Goal: Find contact information: Find contact information

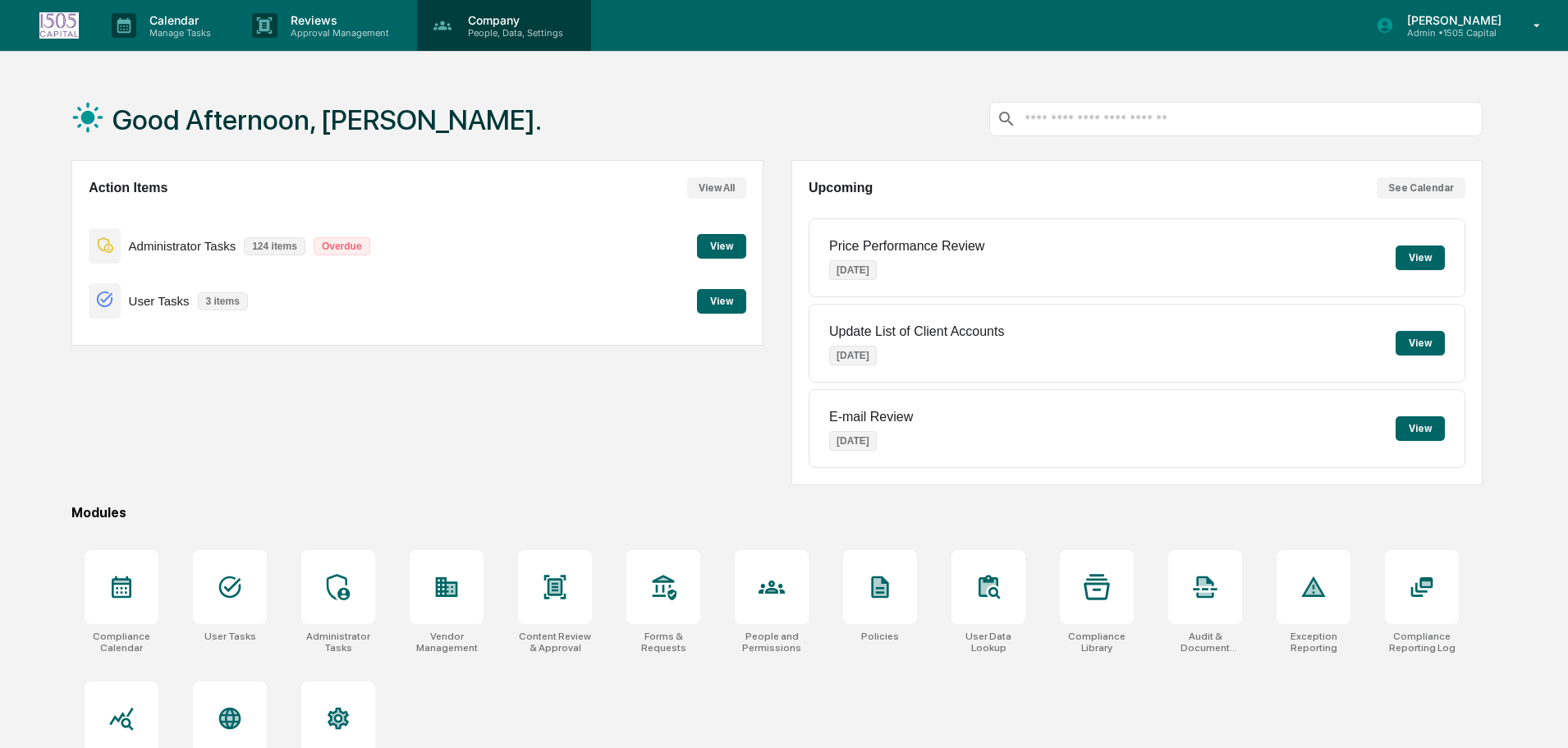
click at [486, 49] on div "Company People, Data, Settings" at bounding box center [504, 25] width 174 height 51
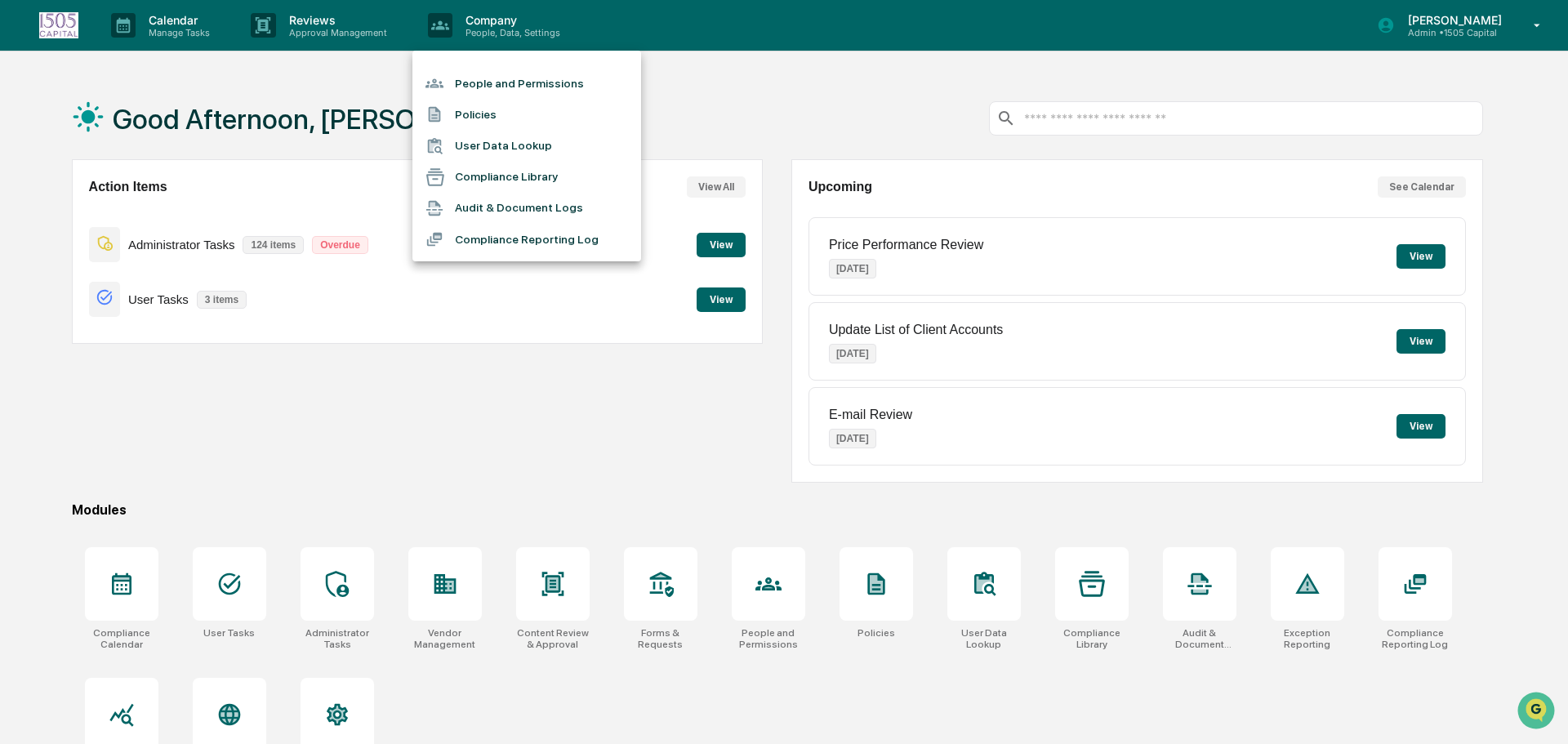
click at [487, 208] on li "Audit & Document Logs" at bounding box center [527, 208] width 229 height 31
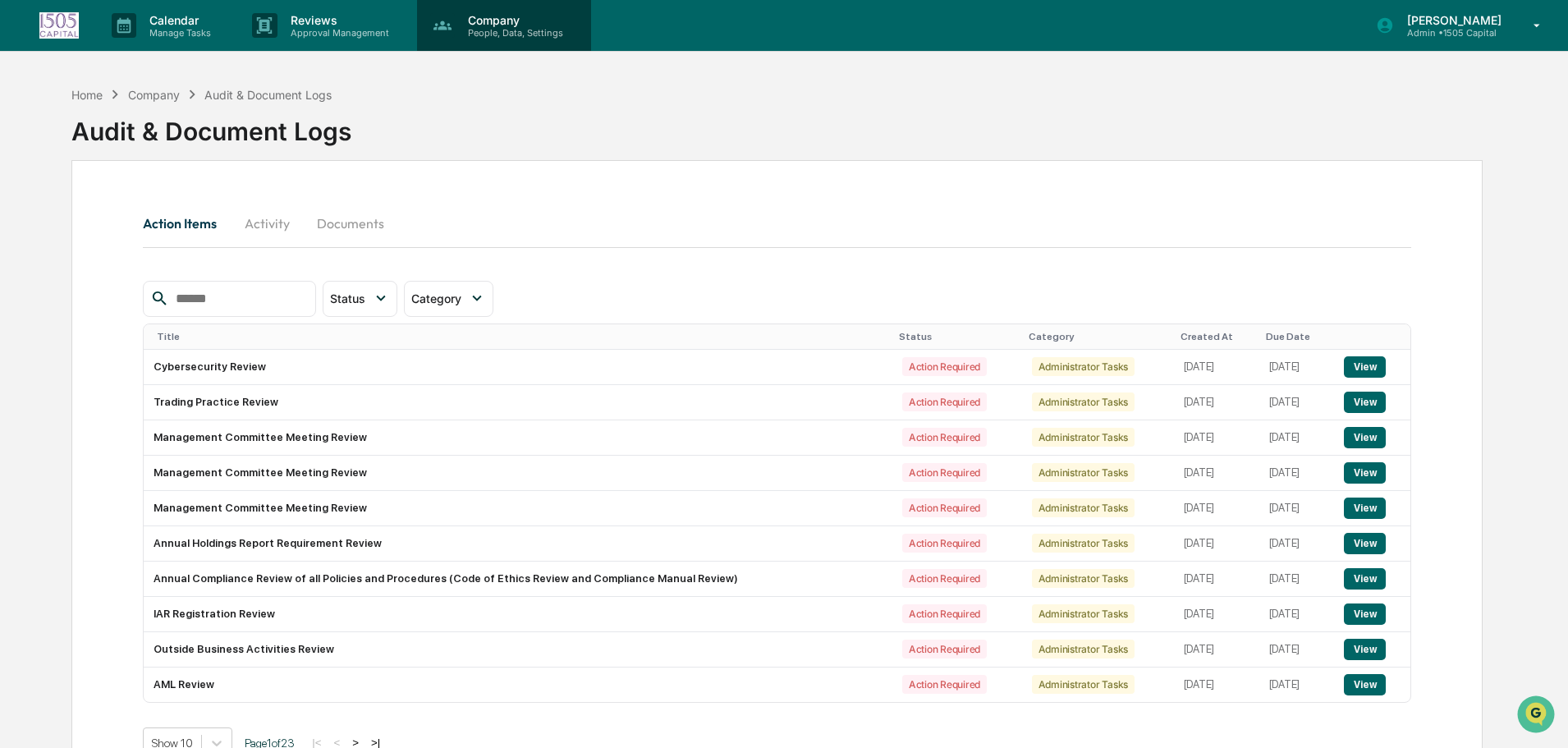
click at [498, 32] on p "People, Data, Settings" at bounding box center [513, 33] width 116 height 12
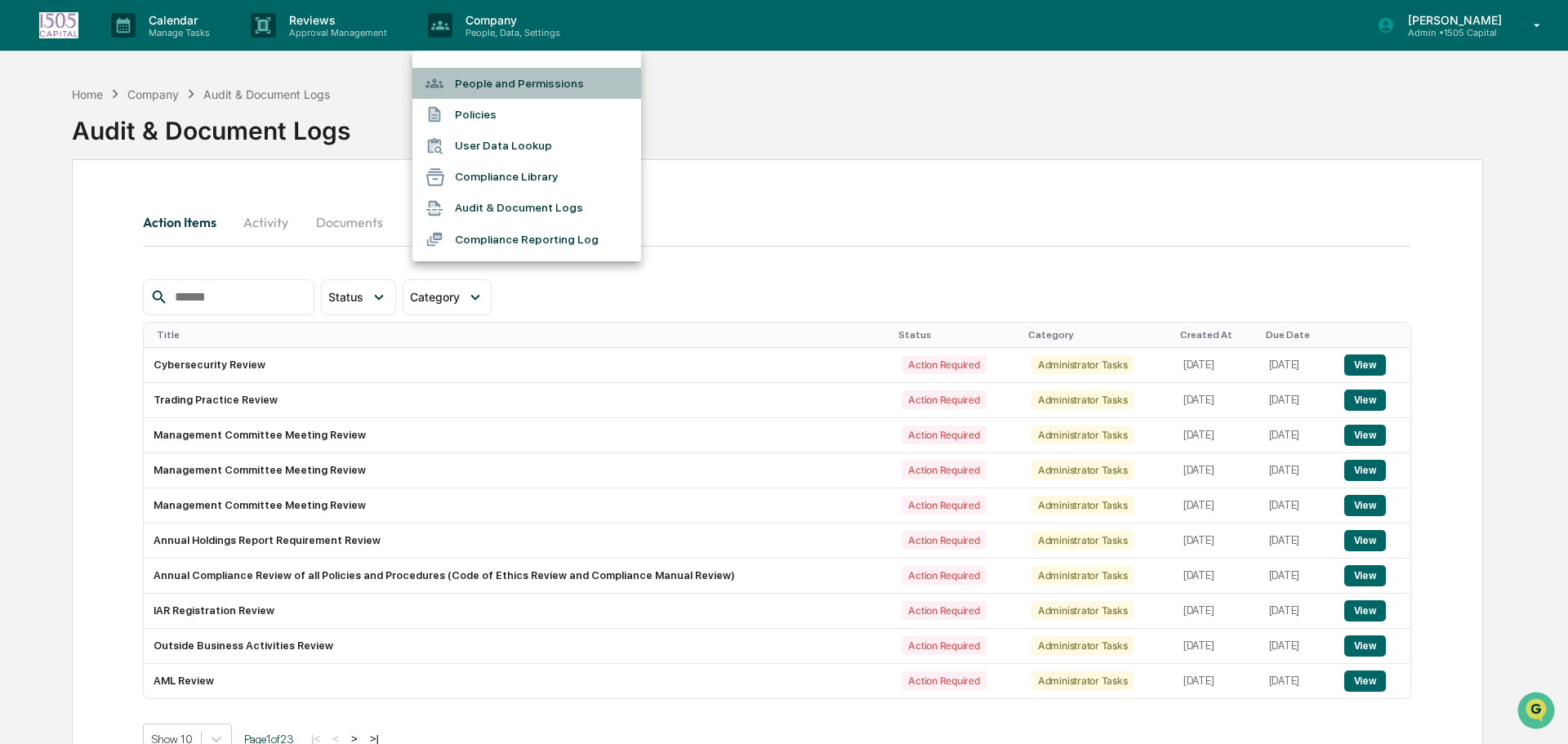
click at [481, 82] on li "People and Permissions" at bounding box center [527, 84] width 229 height 31
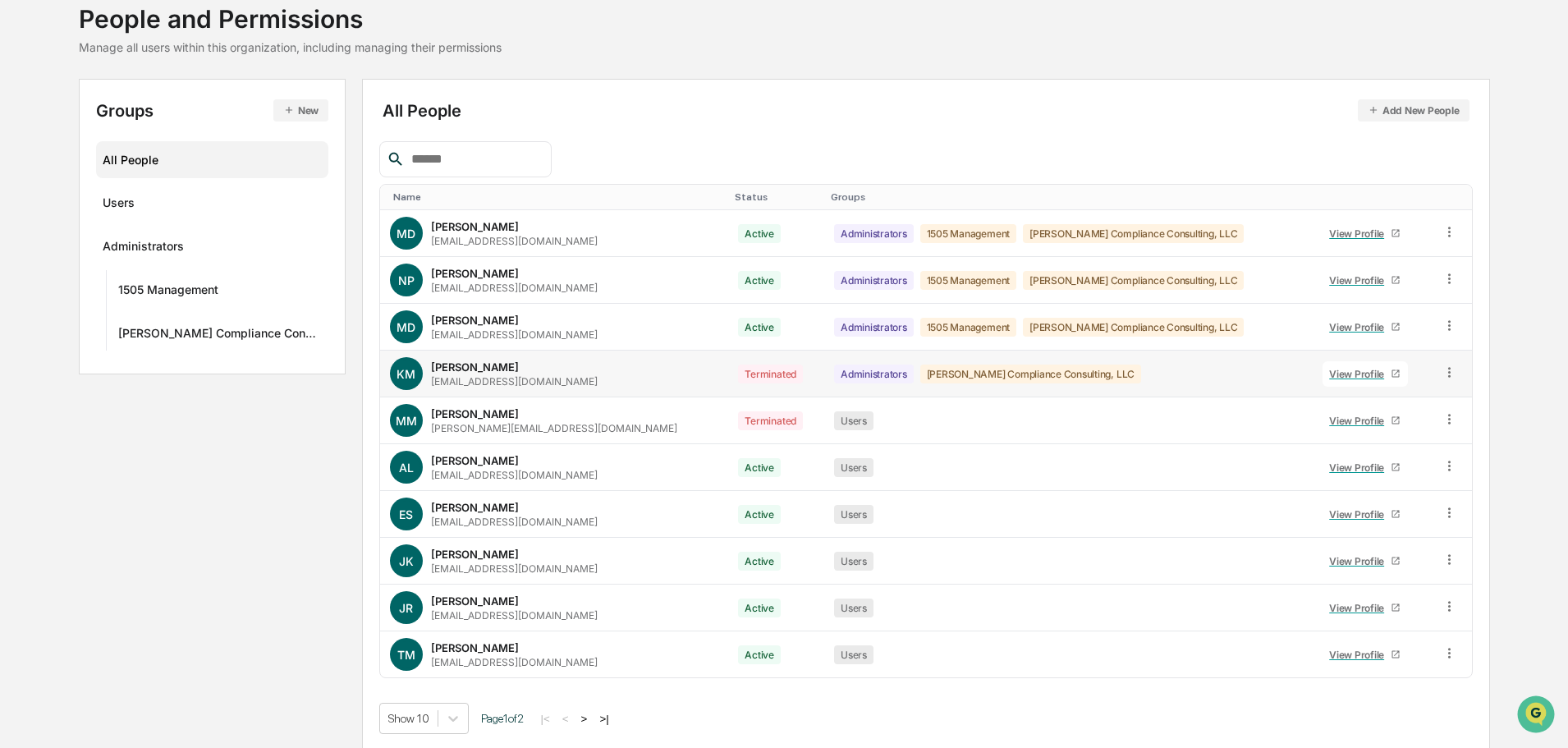
scroll to position [110, 0]
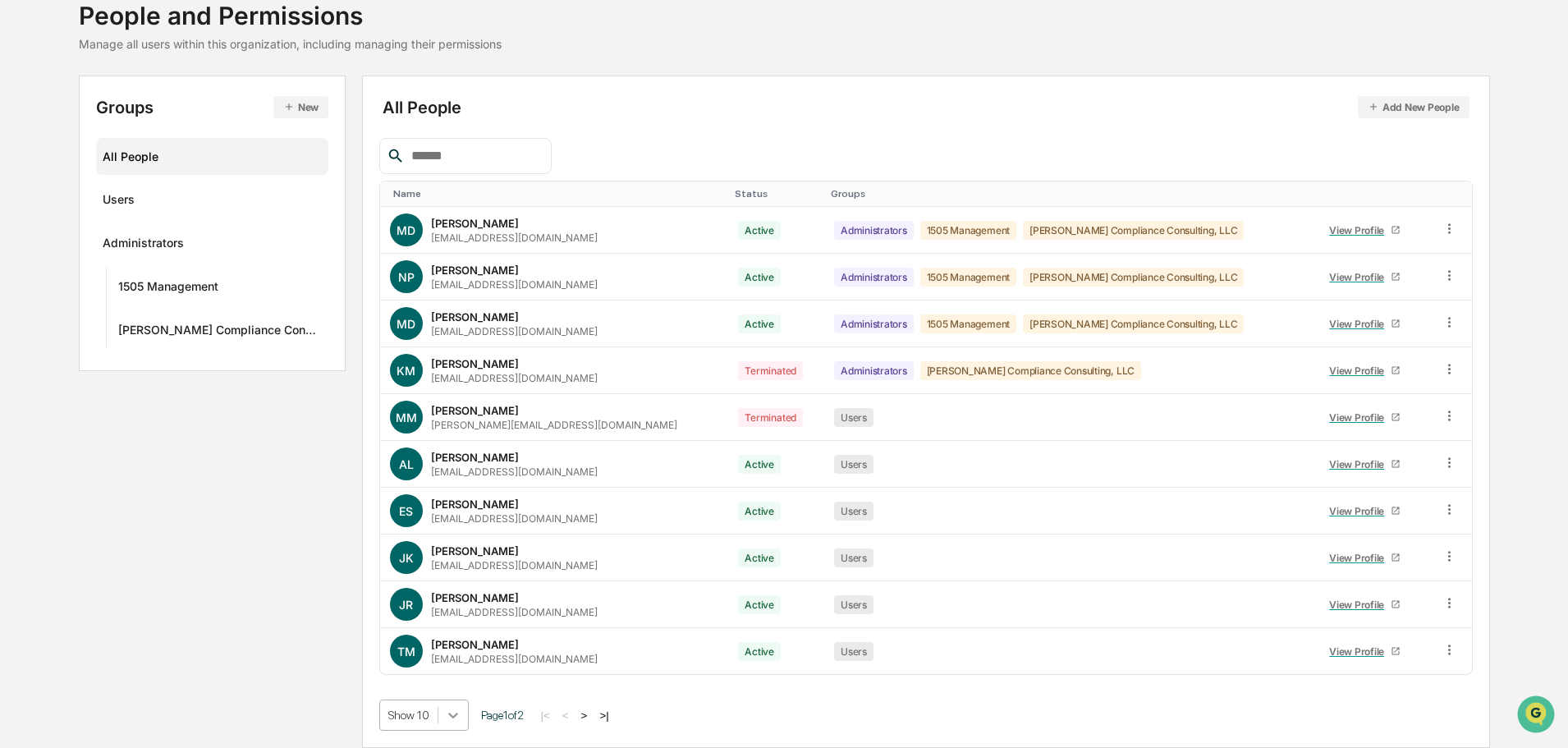
click at [443, 726] on body "Calendar Manage Tasks Reviews Approval Management Company People, Data, Setting…" at bounding box center [784, 319] width 1568 height 858
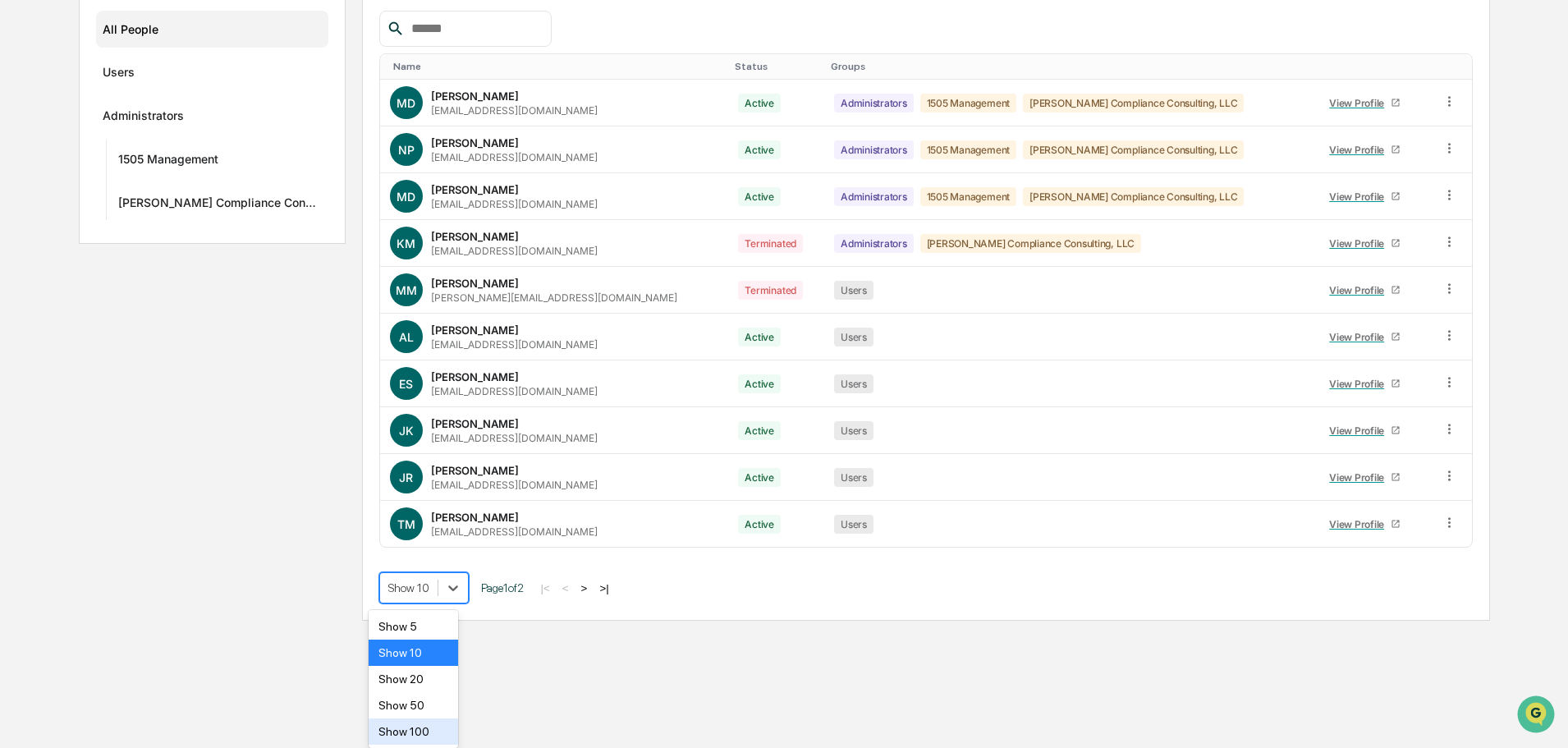
click at [435, 731] on div "Show 100" at bounding box center [413, 731] width 89 height 26
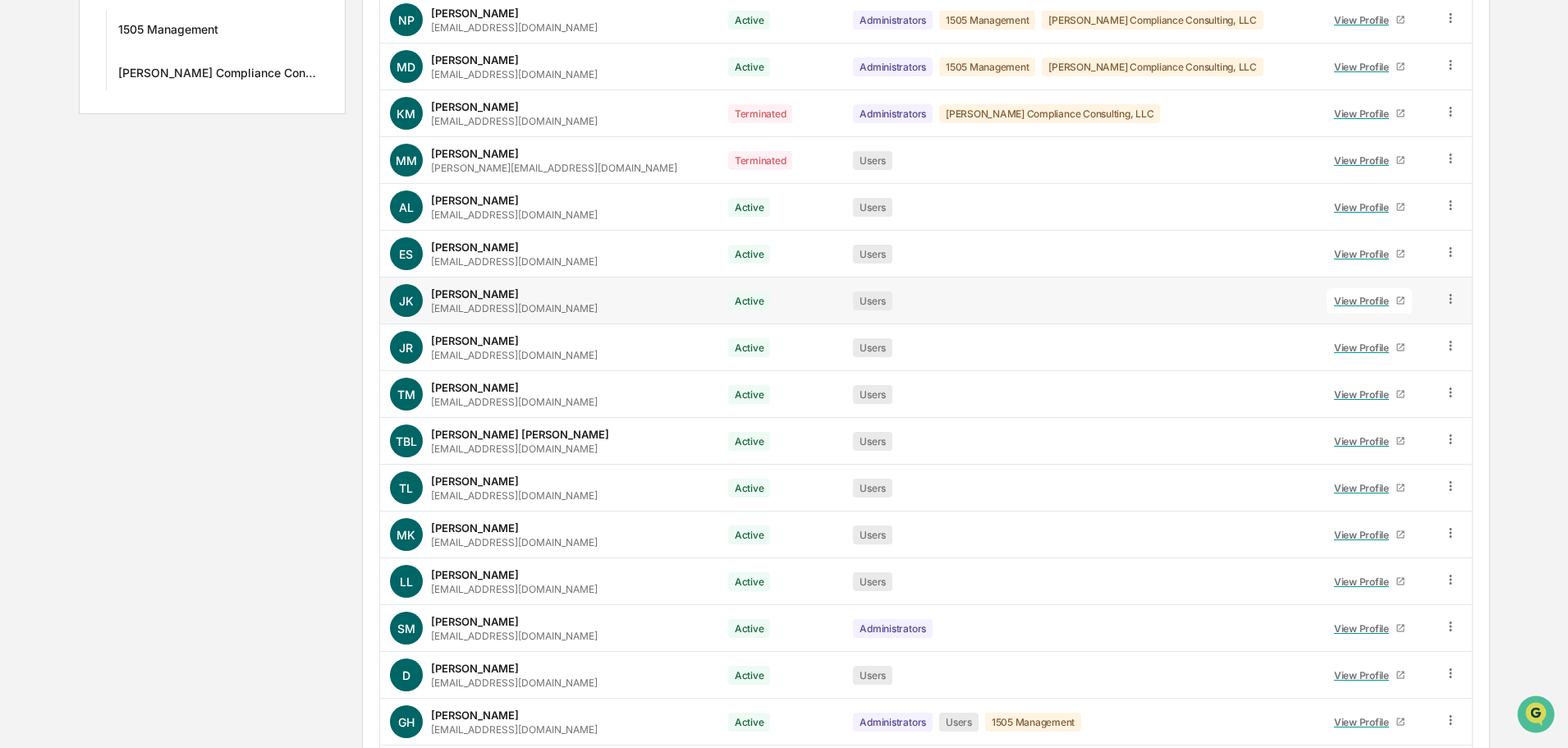
scroll to position [284, 0]
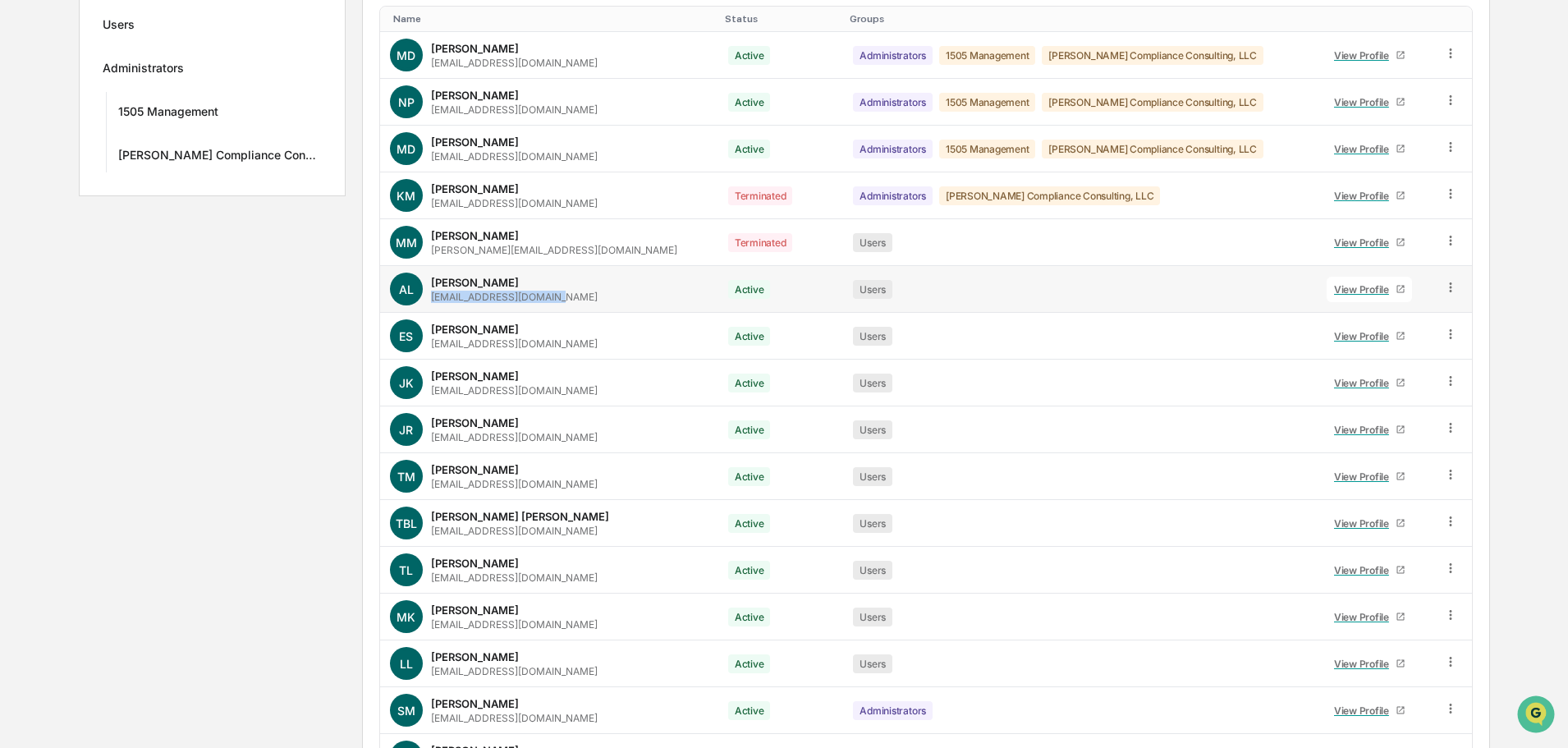
drag, startPoint x: 548, startPoint y: 300, endPoint x: 416, endPoint y: 302, distance: 132.0
click at [416, 302] on div "AL [PERSON_NAME] [EMAIL_ADDRESS][DOMAIN_NAME]" at bounding box center [548, 290] width 318 height 33
copy div "[EMAIL_ADDRESS][DOMAIN_NAME]"
drag, startPoint x: 527, startPoint y: 350, endPoint x: 416, endPoint y: 350, distance: 111.0
click at [416, 350] on div "[PERSON_NAME] Sperber [EMAIL_ADDRESS][DOMAIN_NAME]" at bounding box center [548, 336] width 318 height 33
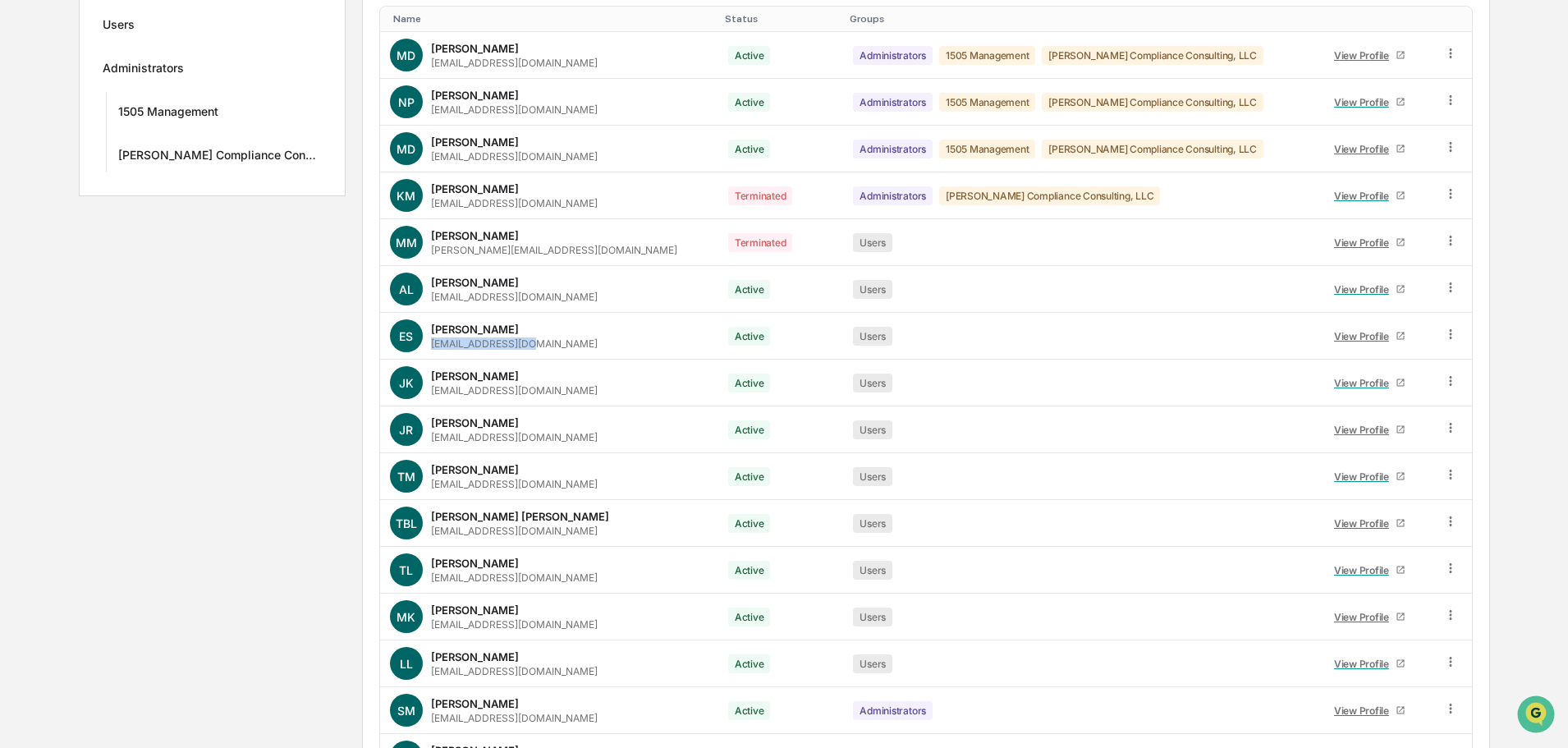
copy div "[EMAIL_ADDRESS][DOMAIN_NAME]"
drag, startPoint x: 561, startPoint y: 395, endPoint x: 424, endPoint y: 396, distance: 137.0
click at [424, 396] on div "JK [PERSON_NAME] [EMAIL_ADDRESS][DOMAIN_NAME]" at bounding box center [548, 383] width 318 height 33
drag, startPoint x: 565, startPoint y: 487, endPoint x: 418, endPoint y: 487, distance: 147.0
click at [418, 487] on div "[PERSON_NAME] [EMAIL_ADDRESS][DOMAIN_NAME]" at bounding box center [548, 477] width 318 height 33
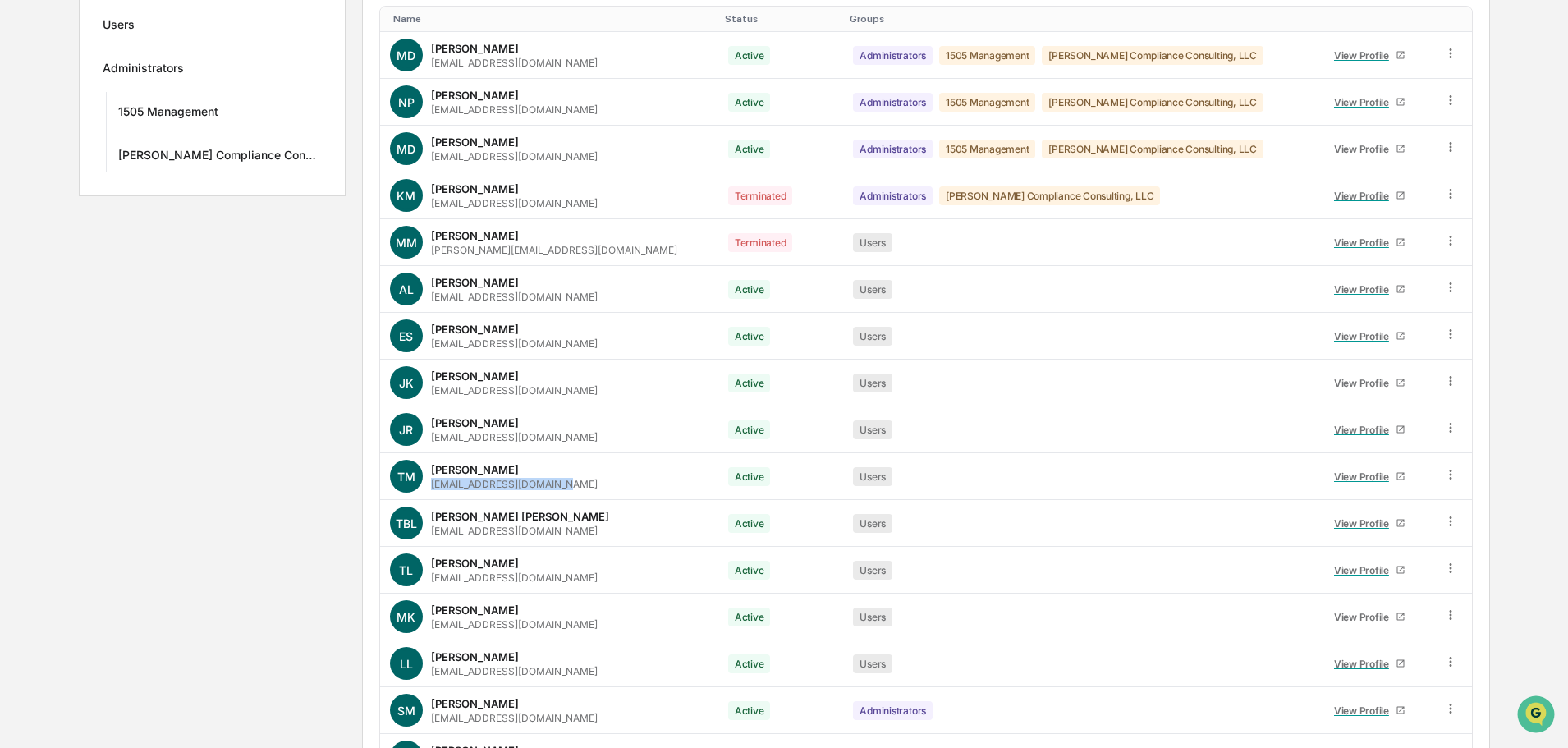
copy div "[EMAIL_ADDRESS][DOMAIN_NAME]"
drag, startPoint x: 551, startPoint y: 534, endPoint x: 418, endPoint y: 535, distance: 133.0
click at [418, 535] on div "TBL [PERSON_NAME] Lee [EMAIL_ADDRESS][DOMAIN_NAME]" at bounding box center [548, 524] width 318 height 33
copy div "[EMAIL_ADDRESS][DOMAIN_NAME]"
drag, startPoint x: 548, startPoint y: 583, endPoint x: 417, endPoint y: 583, distance: 131.0
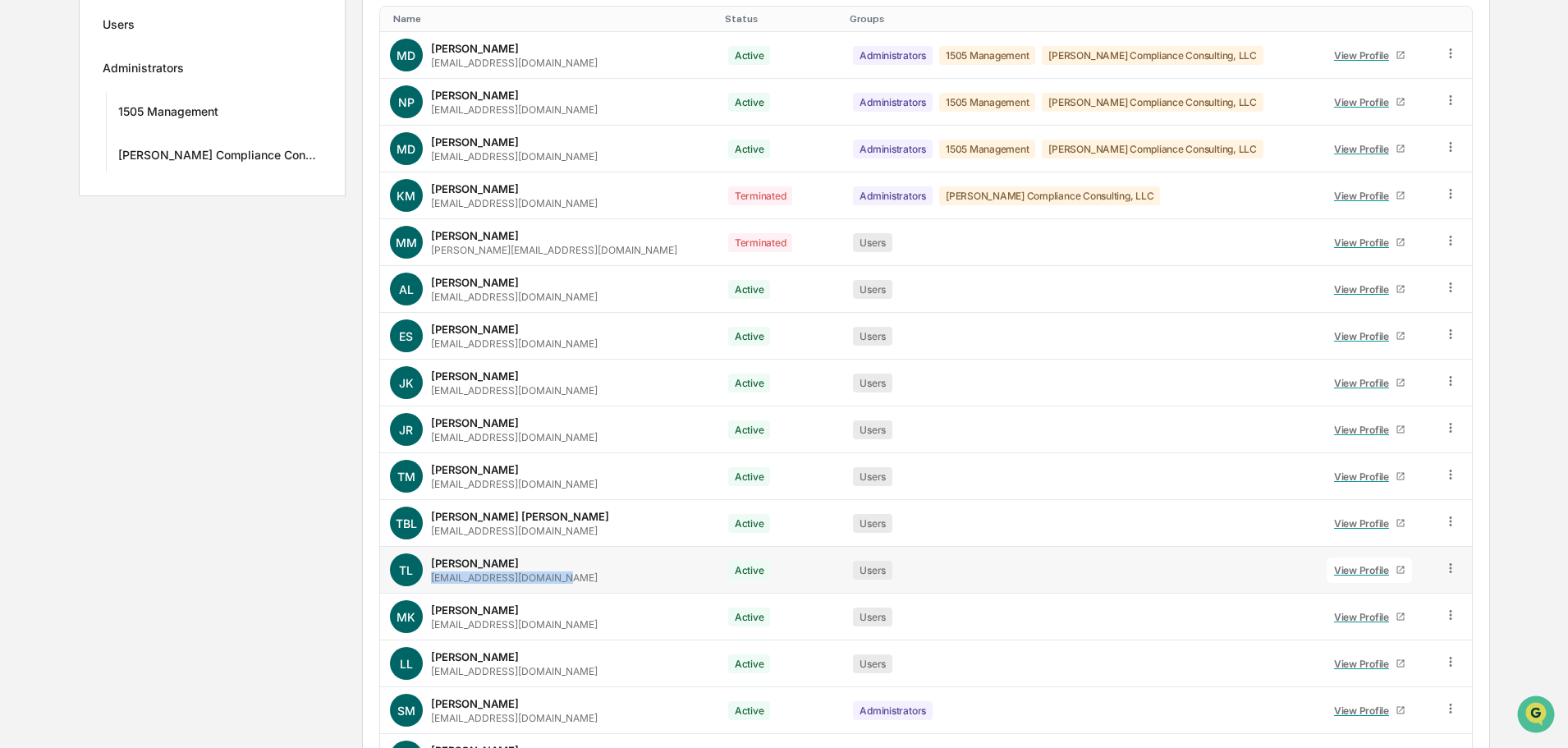
click at [417, 583] on div "TL [PERSON_NAME] [EMAIL_ADDRESS][DOMAIN_NAME]" at bounding box center [548, 570] width 318 height 33
copy div "[EMAIL_ADDRESS][DOMAIN_NAME]"
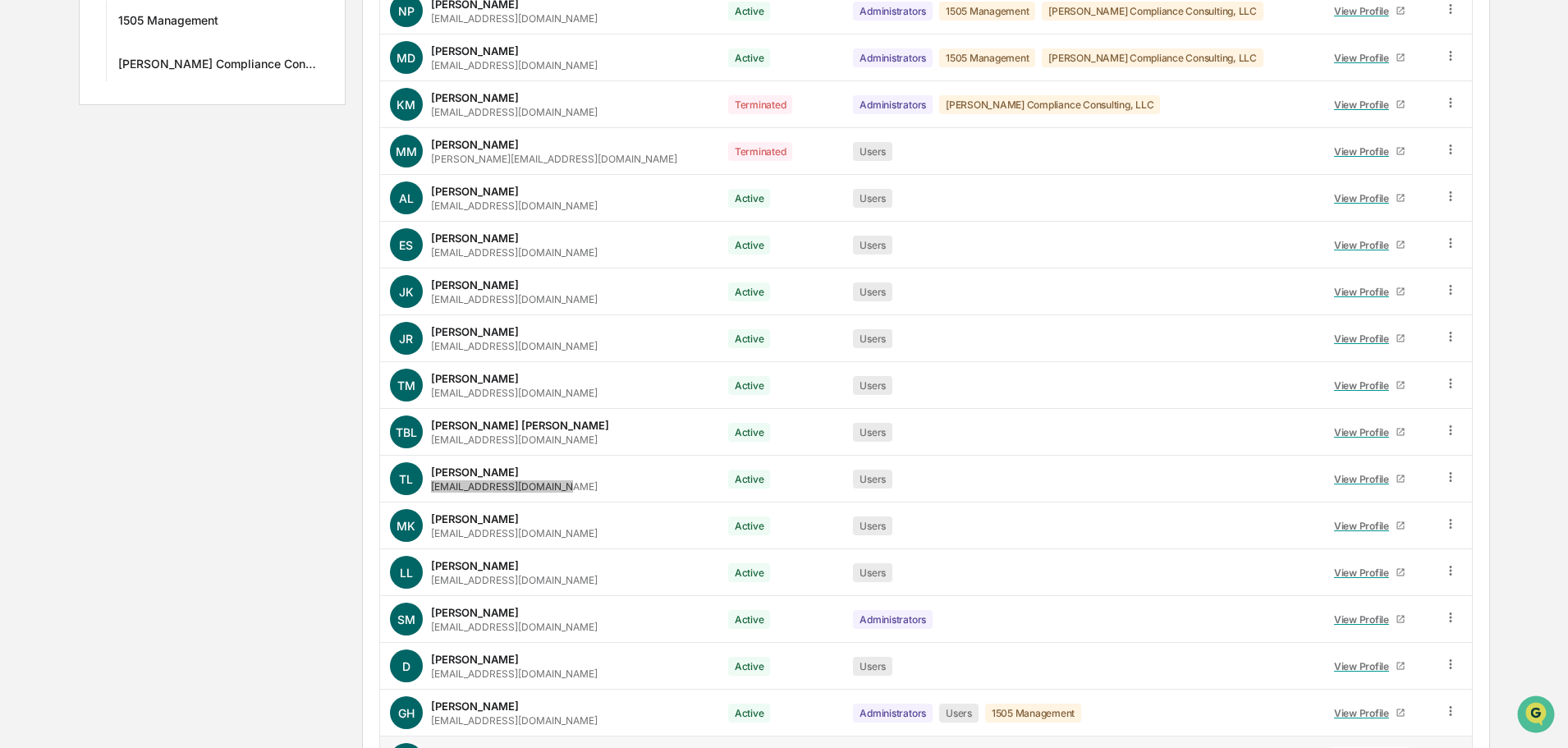
scroll to position [531, 0]
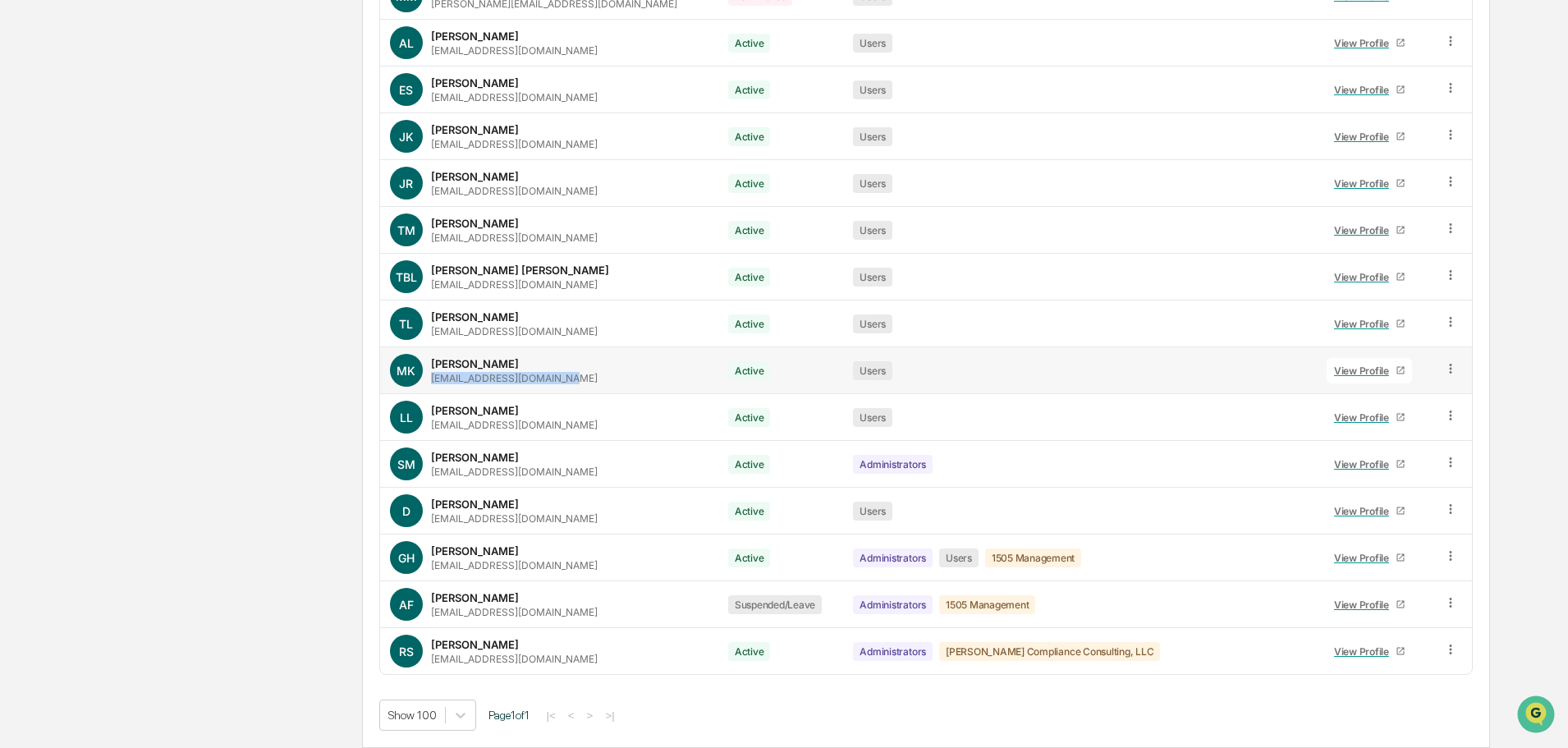
drag, startPoint x: 575, startPoint y: 378, endPoint x: 417, endPoint y: 381, distance: 158.0
click at [417, 381] on div "[PERSON_NAME] [PERSON_NAME][EMAIL_ADDRESS][DOMAIN_NAME]" at bounding box center [548, 371] width 318 height 33
copy div "[EMAIL_ADDRESS][DOMAIN_NAME]"
drag, startPoint x: 552, startPoint y: 425, endPoint x: 419, endPoint y: 428, distance: 133.0
click at [419, 428] on div "LL [PERSON_NAME] [EMAIL_ADDRESS][DOMAIN_NAME]" at bounding box center [548, 417] width 318 height 33
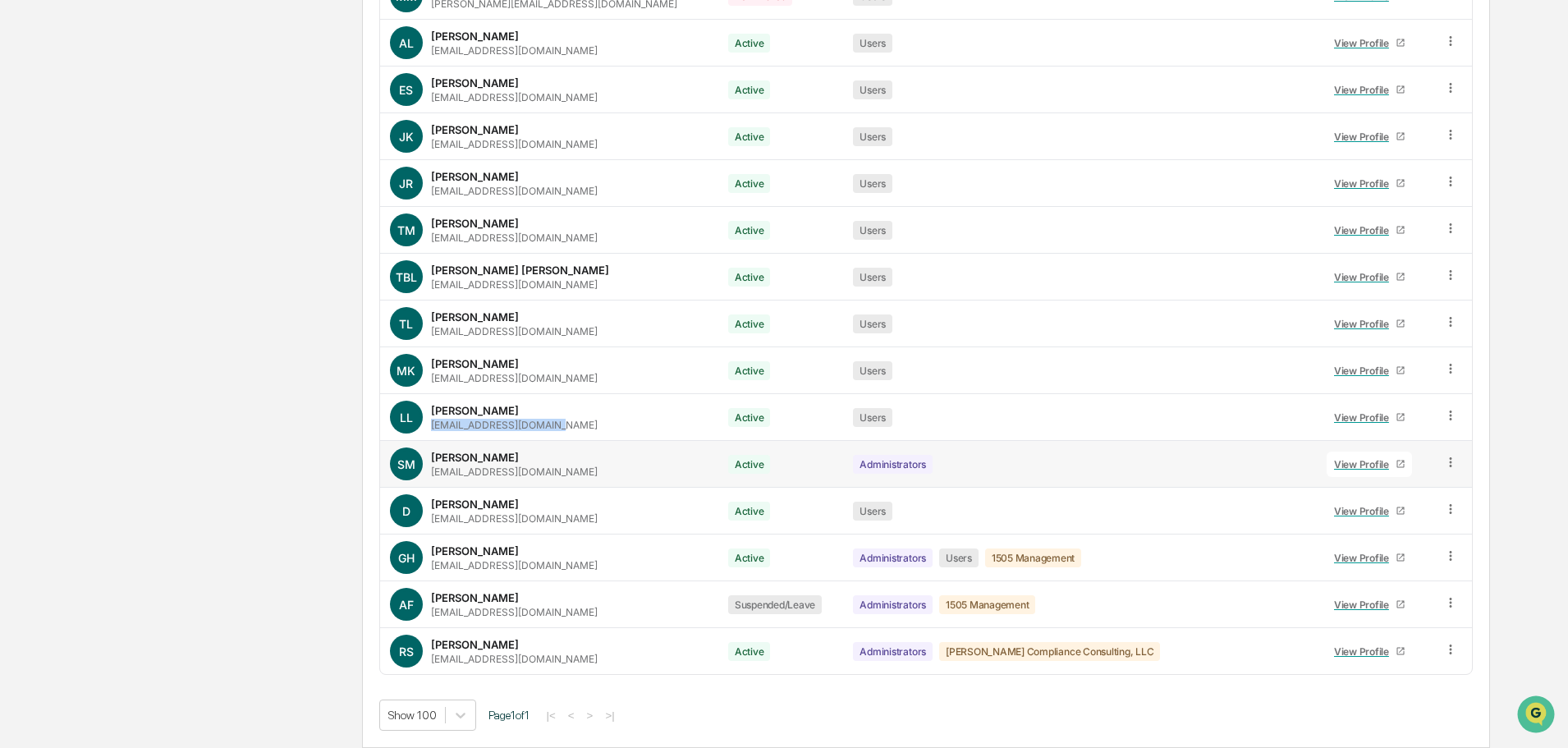
copy div "[EMAIL_ADDRESS][DOMAIN_NAME]"
drag, startPoint x: 561, startPoint y: 474, endPoint x: 421, endPoint y: 475, distance: 140.0
click at [421, 475] on div "SM [PERSON_NAME] [EMAIL_ADDRESS][DOMAIN_NAME]" at bounding box center [548, 464] width 318 height 33
copy div "[EMAIL_ADDRESS][DOMAIN_NAME]"
drag, startPoint x: 575, startPoint y: 523, endPoint x: 421, endPoint y: 520, distance: 154.0
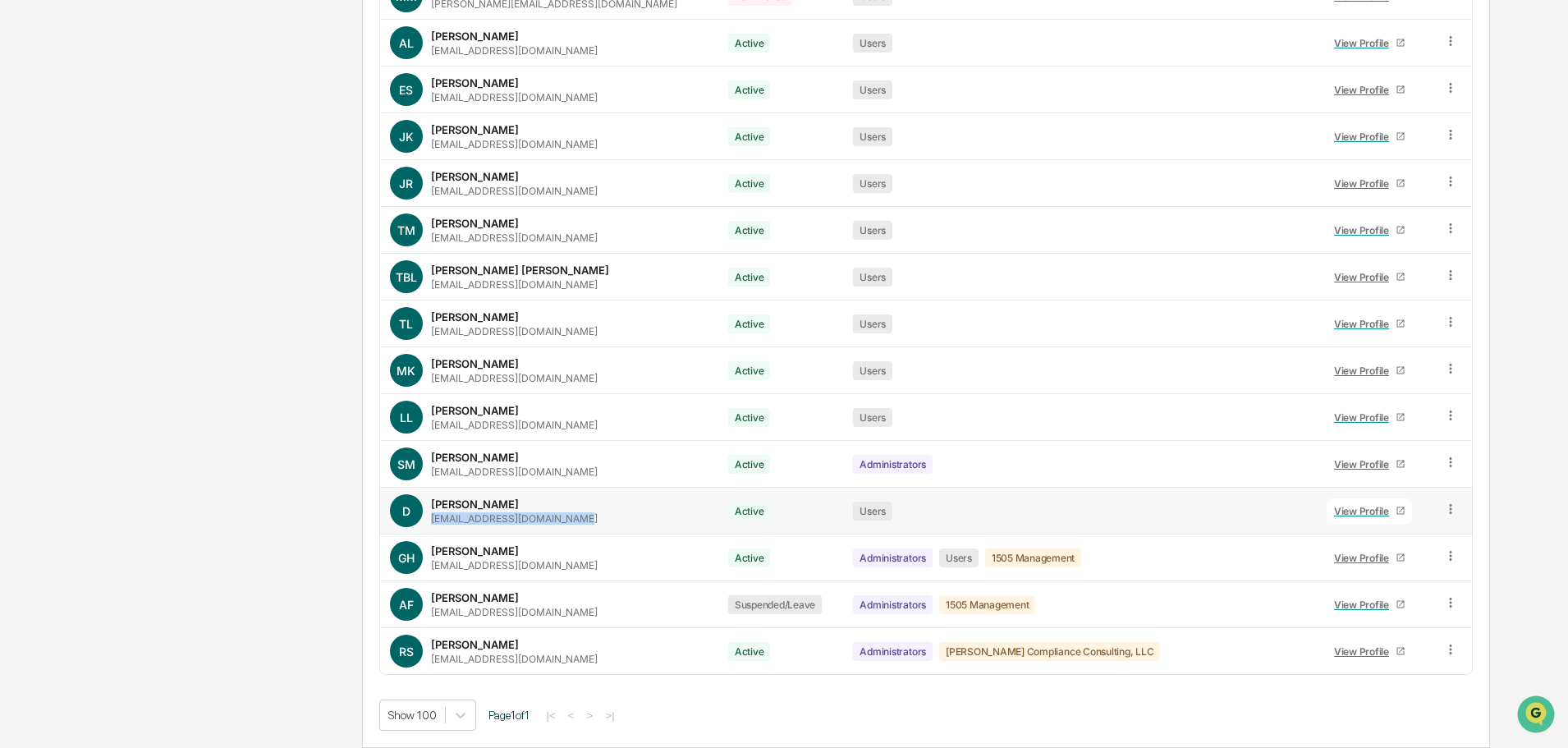
click at [421, 520] on div "D [PERSON_NAME] [PERSON_NAME][EMAIL_ADDRESS][DOMAIN_NAME]" at bounding box center [548, 511] width 318 height 33
copy div "[EMAIL_ADDRESS][DOMAIN_NAME]"
drag, startPoint x: 547, startPoint y: 567, endPoint x: 416, endPoint y: 561, distance: 131.1
click at [416, 561] on div "GH [PERSON_NAME] [EMAIL_ADDRESS][DOMAIN_NAME]" at bounding box center [548, 558] width 318 height 33
copy div "[EMAIL_ADDRESS][DOMAIN_NAME]"
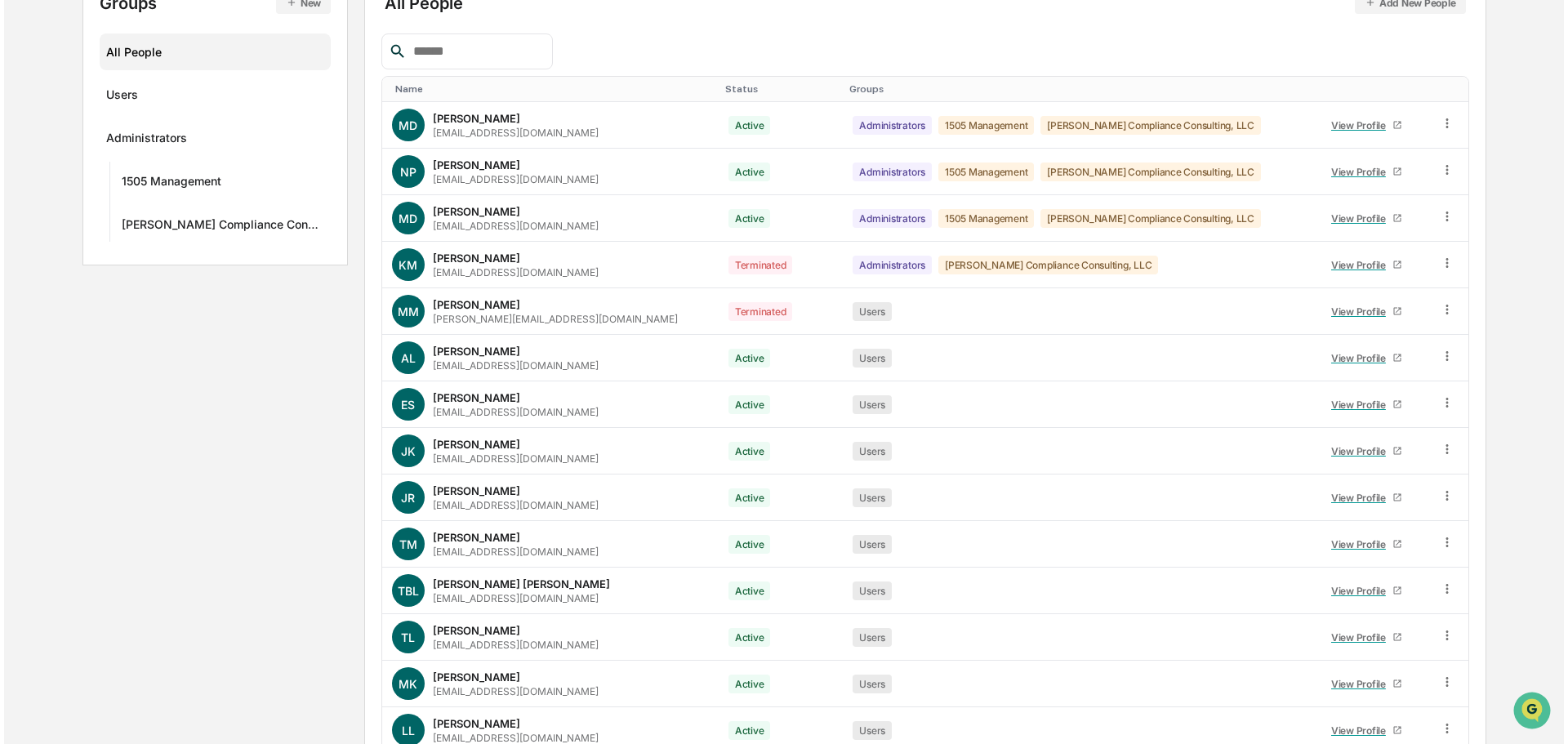
scroll to position [0, 0]
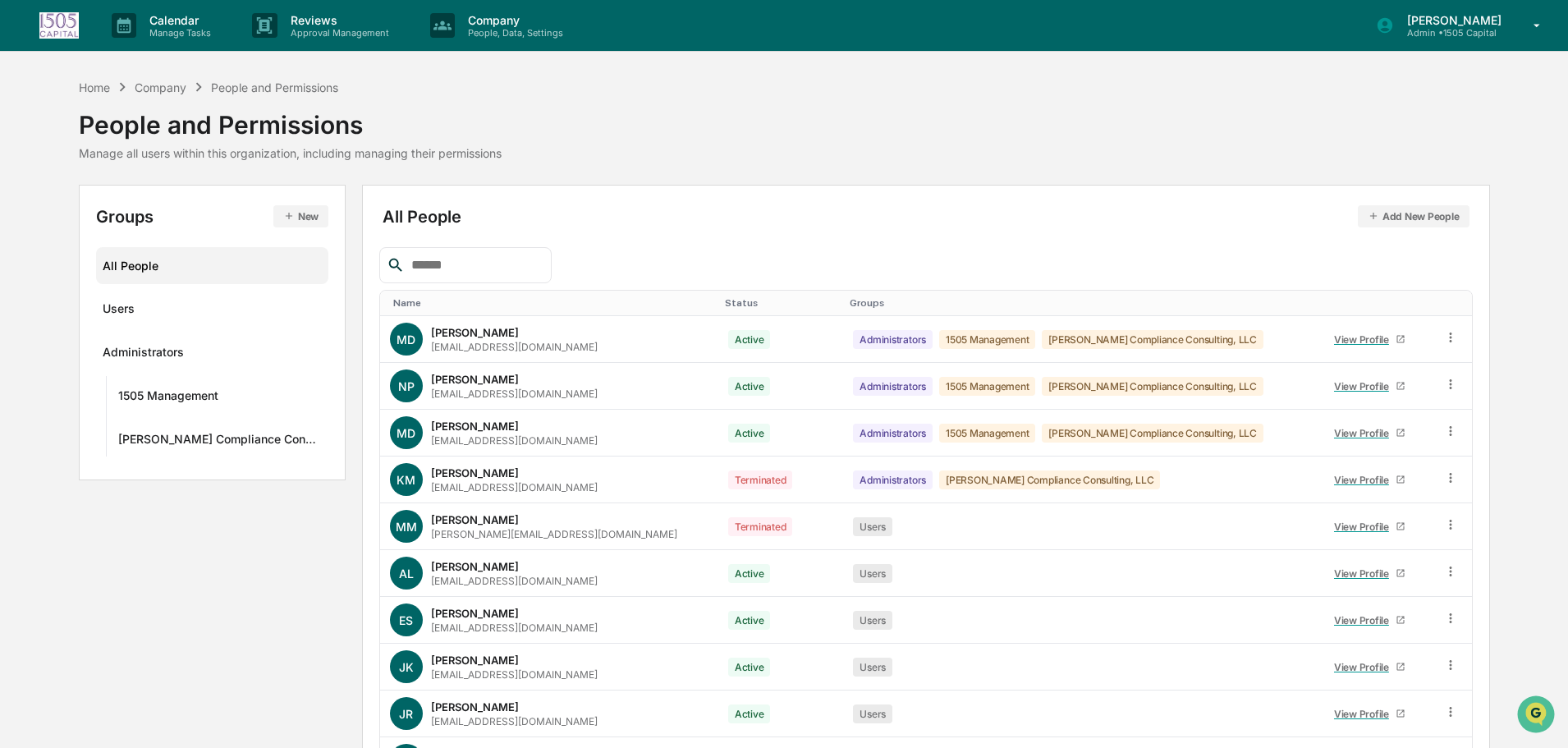
click at [1473, 37] on p "Admin • 1505 Capital" at bounding box center [1452, 33] width 115 height 12
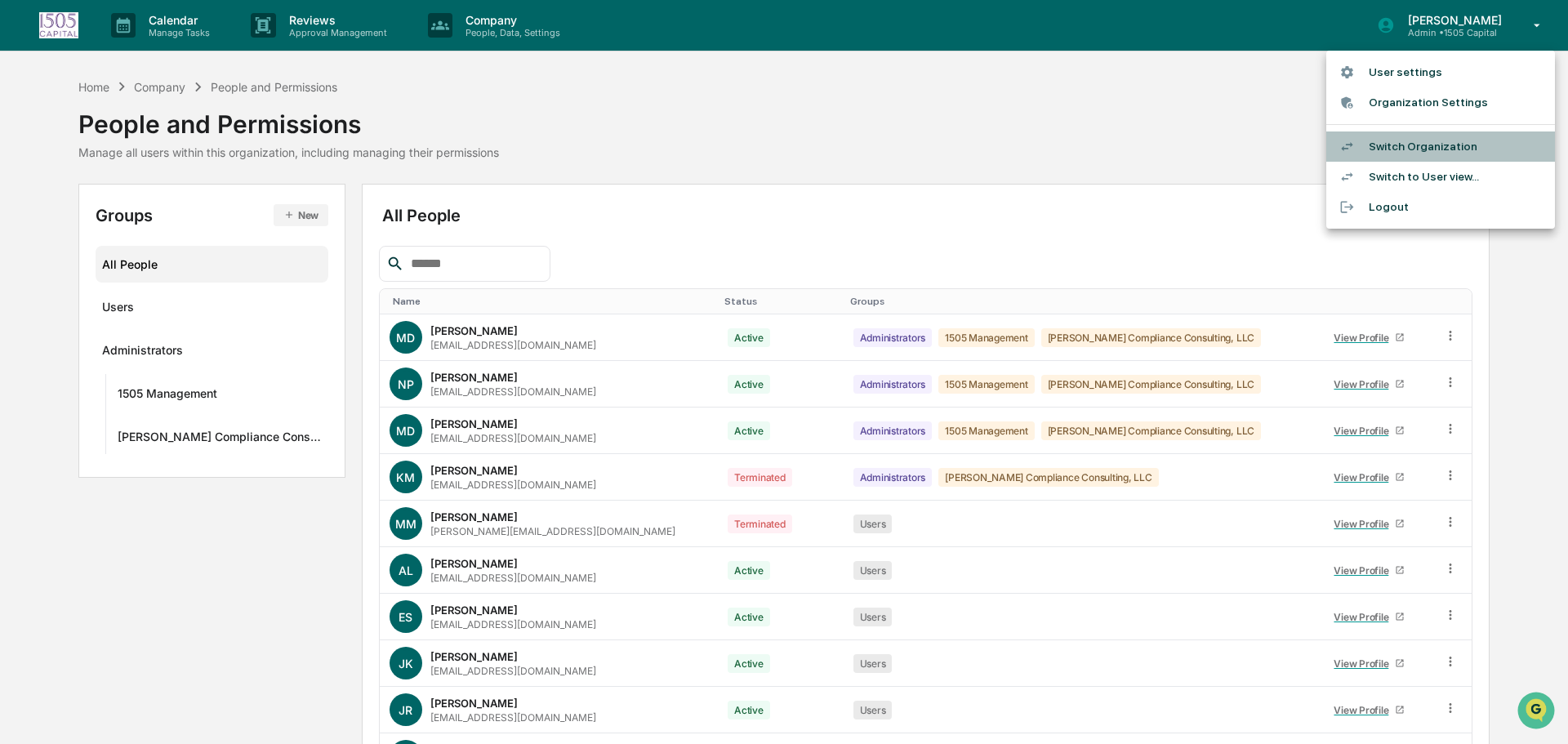
click at [1462, 151] on li "Switch Organization" at bounding box center [1440, 146] width 229 height 30
